Goal: Task Accomplishment & Management: Use online tool/utility

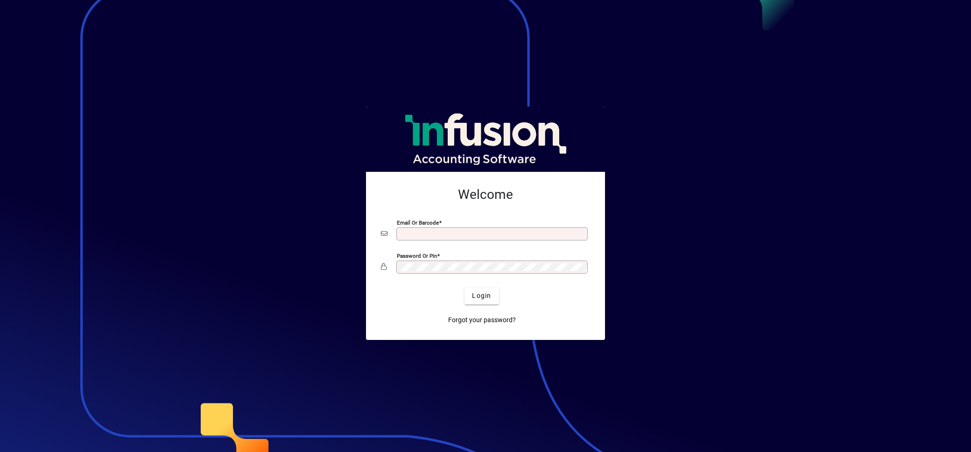
type input "**********"
click at [159, 109] on div at bounding box center [485, 226] width 971 height 452
click at [320, 31] on div at bounding box center [485, 226] width 971 height 452
